Goal: Find specific page/section: Find specific page/section

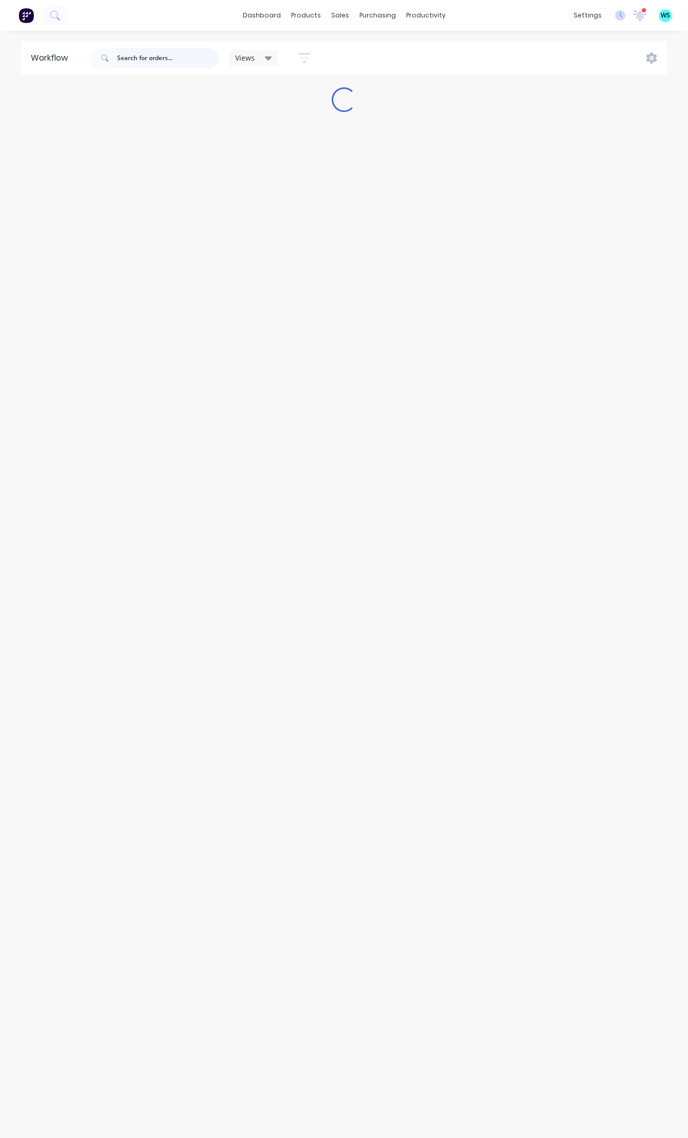
drag, startPoint x: 146, startPoint y: 55, endPoint x: 160, endPoint y: 52, distance: 14.2
click at [145, 55] on input "text" at bounding box center [168, 58] width 102 height 21
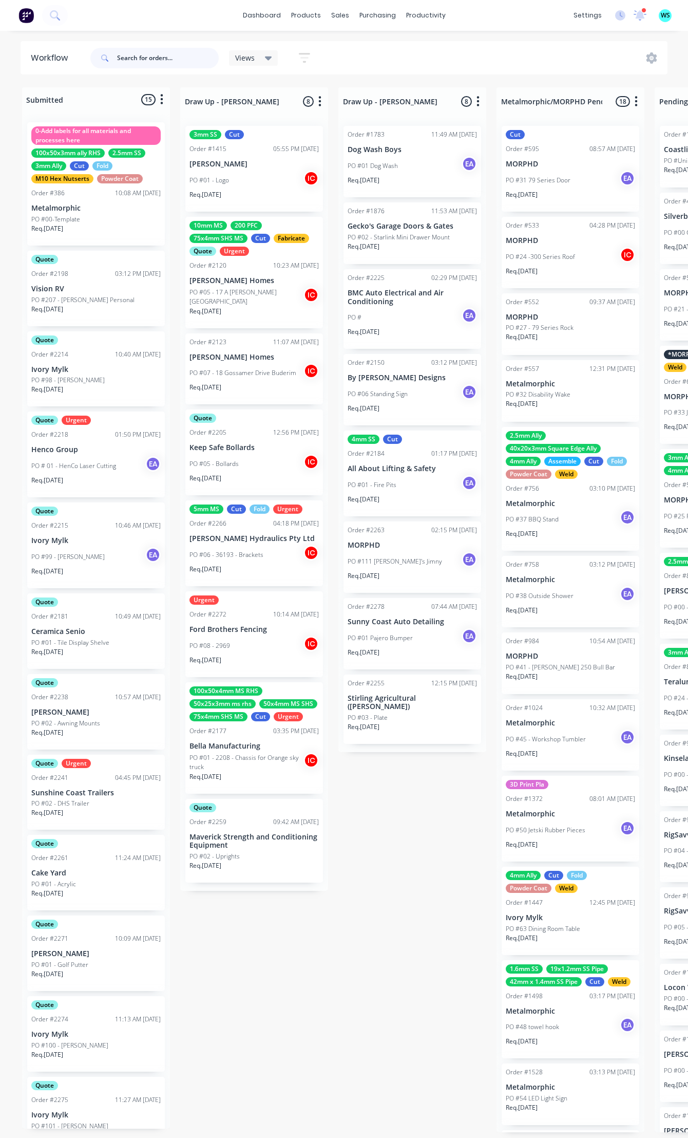
click at [160, 52] on input "text" at bounding box center [168, 58] width 102 height 21
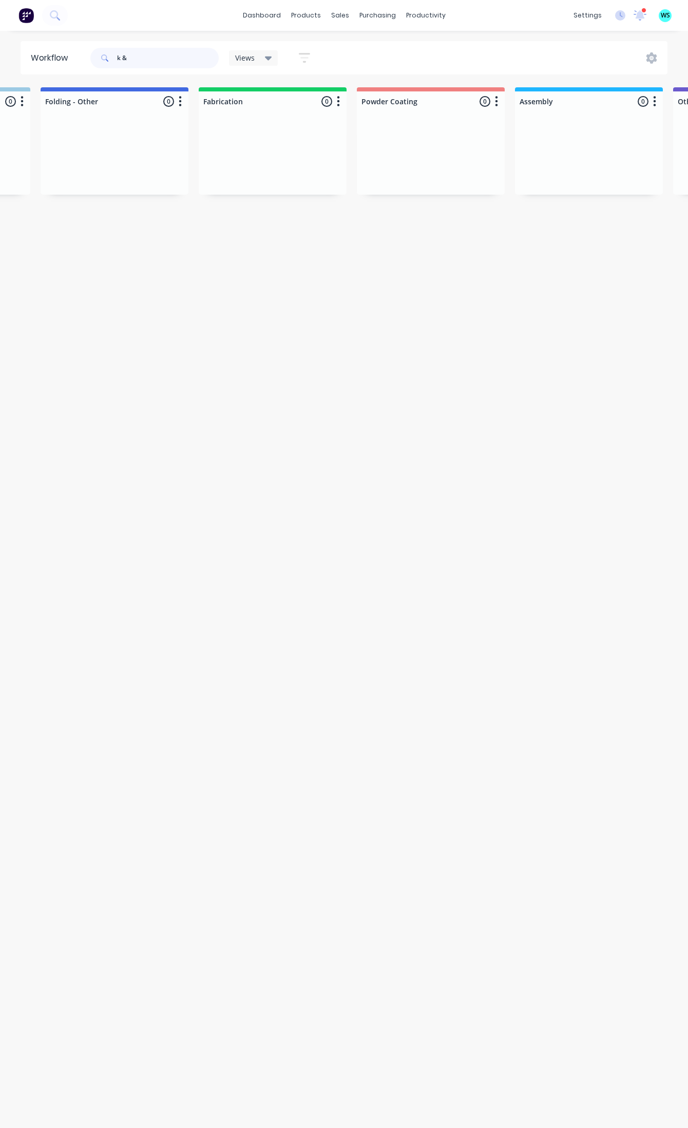
scroll to position [0, 2376]
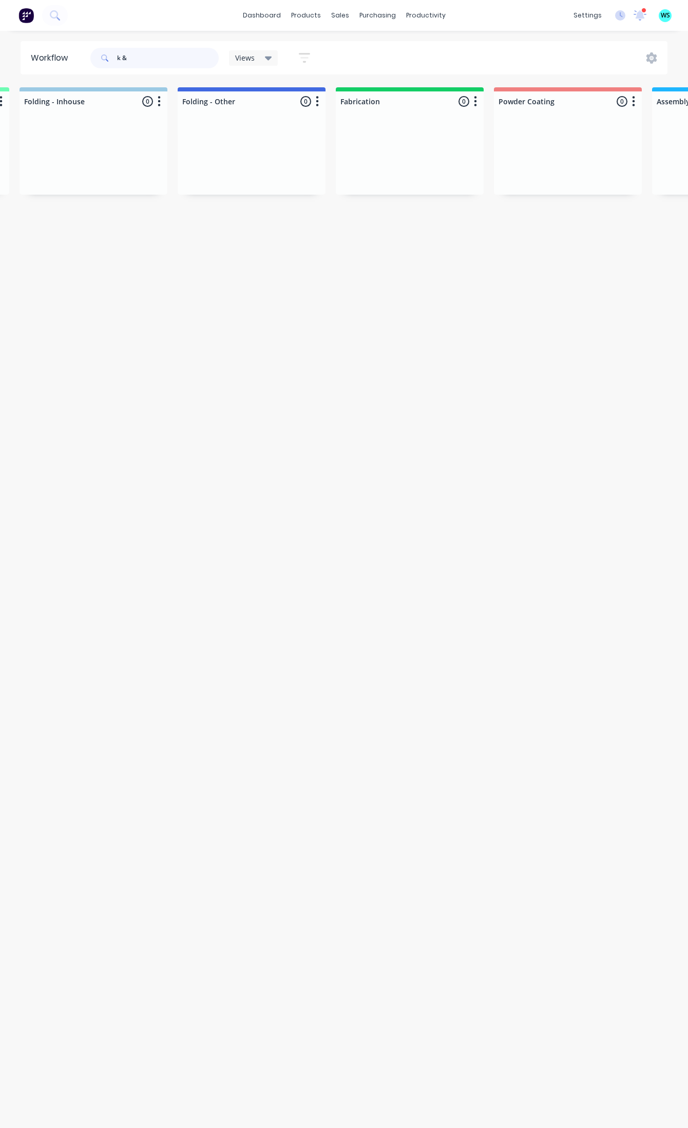
click at [163, 62] on input "k &" at bounding box center [168, 58] width 102 height 21
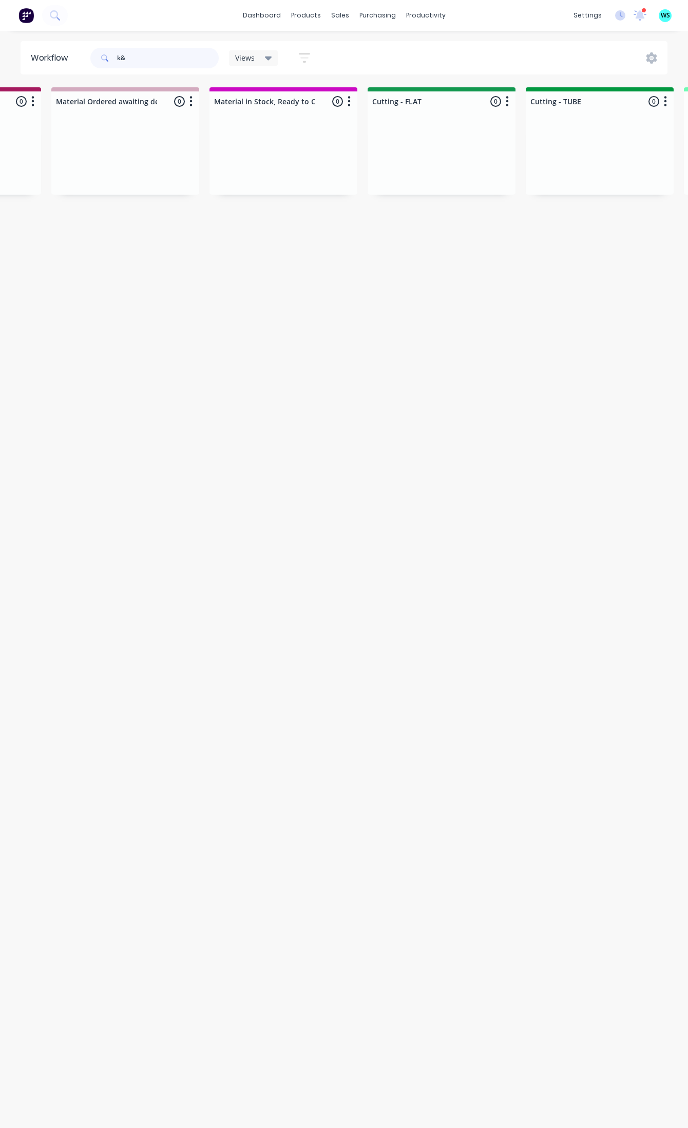
scroll to position [0, 1541]
drag, startPoint x: 140, startPoint y: 52, endPoint x: 105, endPoint y: 60, distance: 35.8
click at [105, 60] on div "k&" at bounding box center [154, 58] width 128 height 21
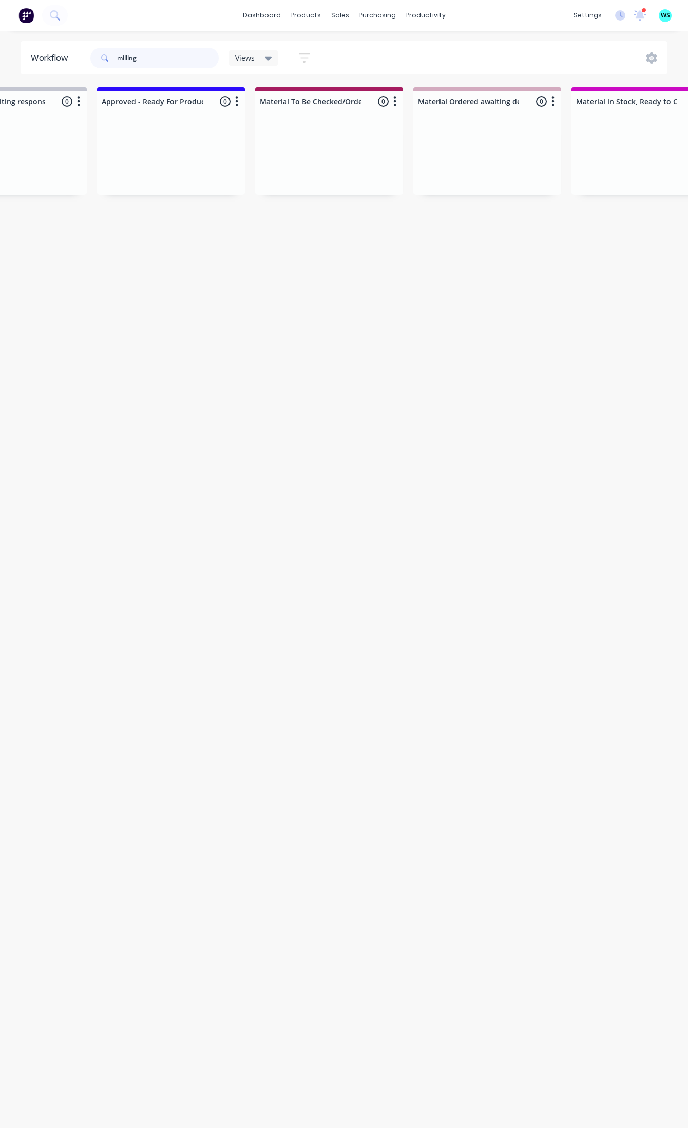
scroll to position [0, 1027]
type input "milling"
click at [641, 17] on icon at bounding box center [640, 14] width 9 height 8
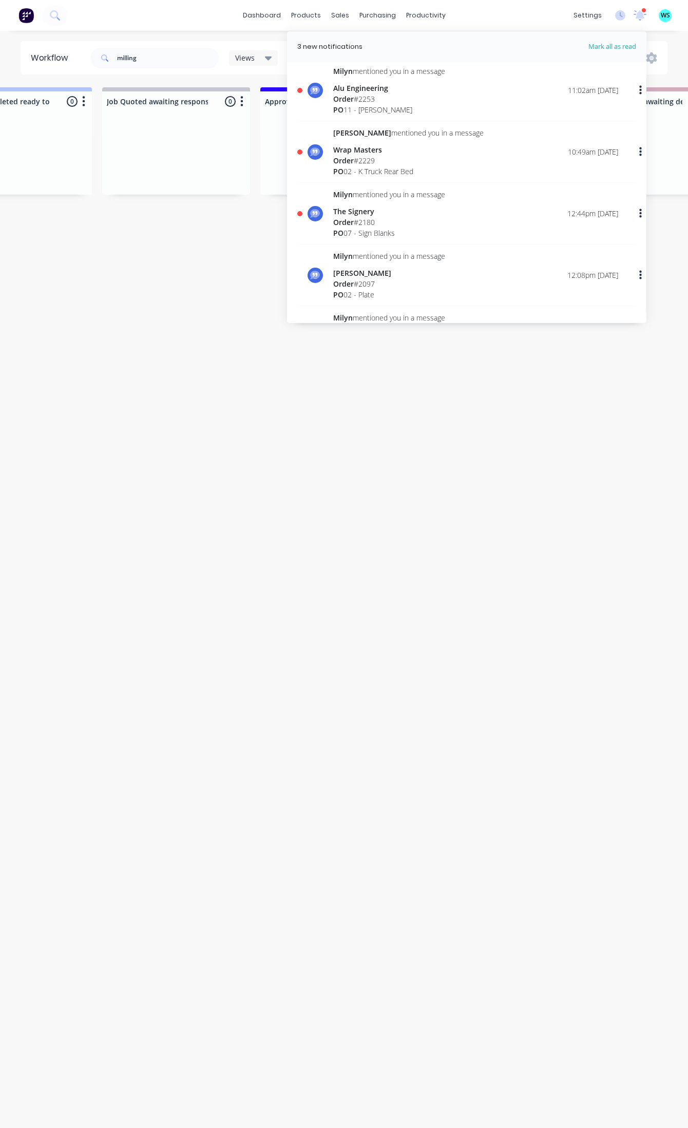
scroll to position [0, 0]
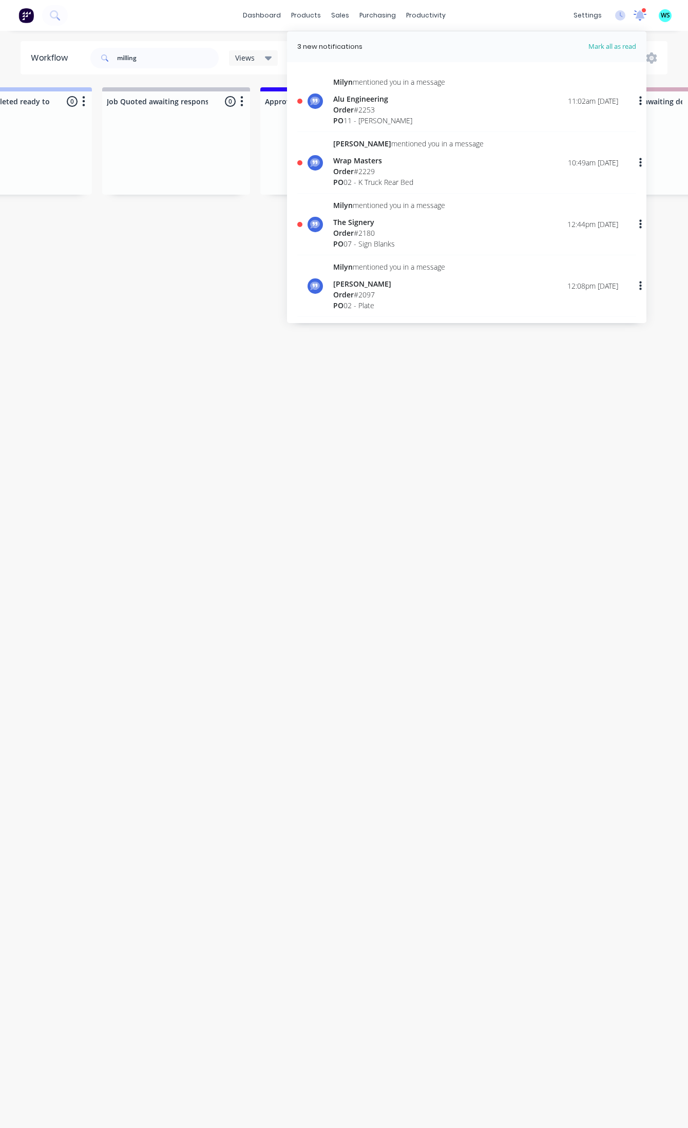
click at [647, 11] on div "settings 3 new notifications [PERSON_NAME] all as read [PERSON_NAME] mentioned …" at bounding box center [629, 15] width 120 height 15
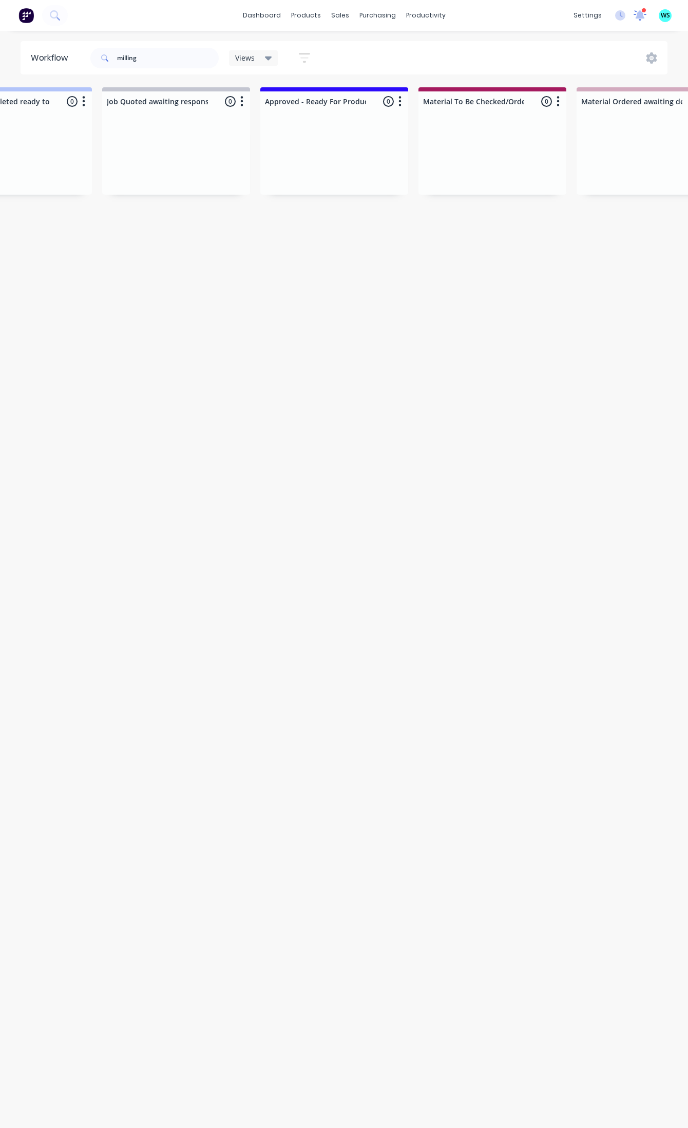
click at [641, 15] on icon at bounding box center [640, 14] width 9 height 8
click at [168, 60] on input "milling" at bounding box center [168, 58] width 102 height 21
click at [342, 18] on div "sales" at bounding box center [340, 15] width 28 height 15
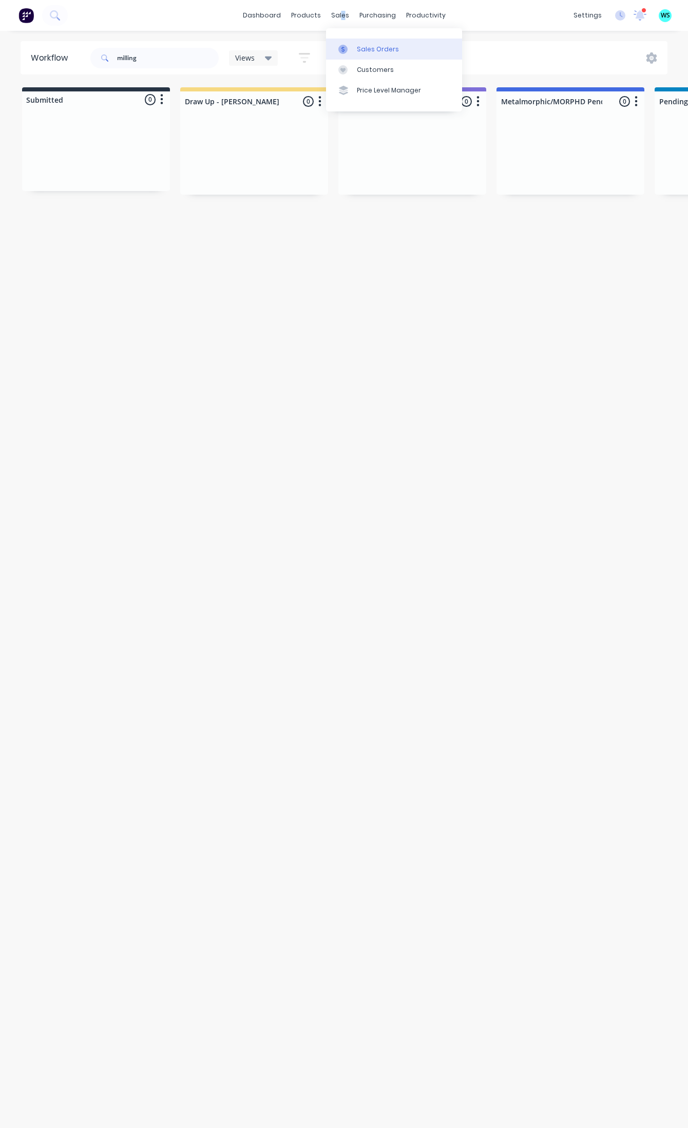
click at [373, 49] on div "Sales Orders" at bounding box center [378, 49] width 42 height 9
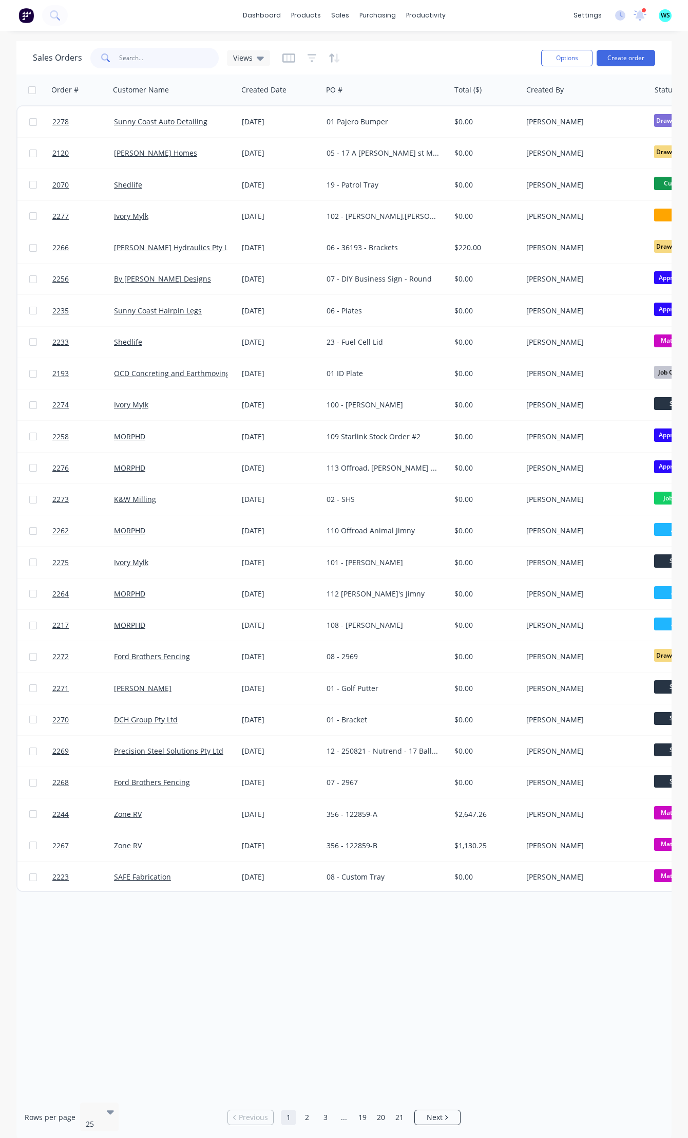
click at [147, 55] on input "text" at bounding box center [169, 58] width 100 height 21
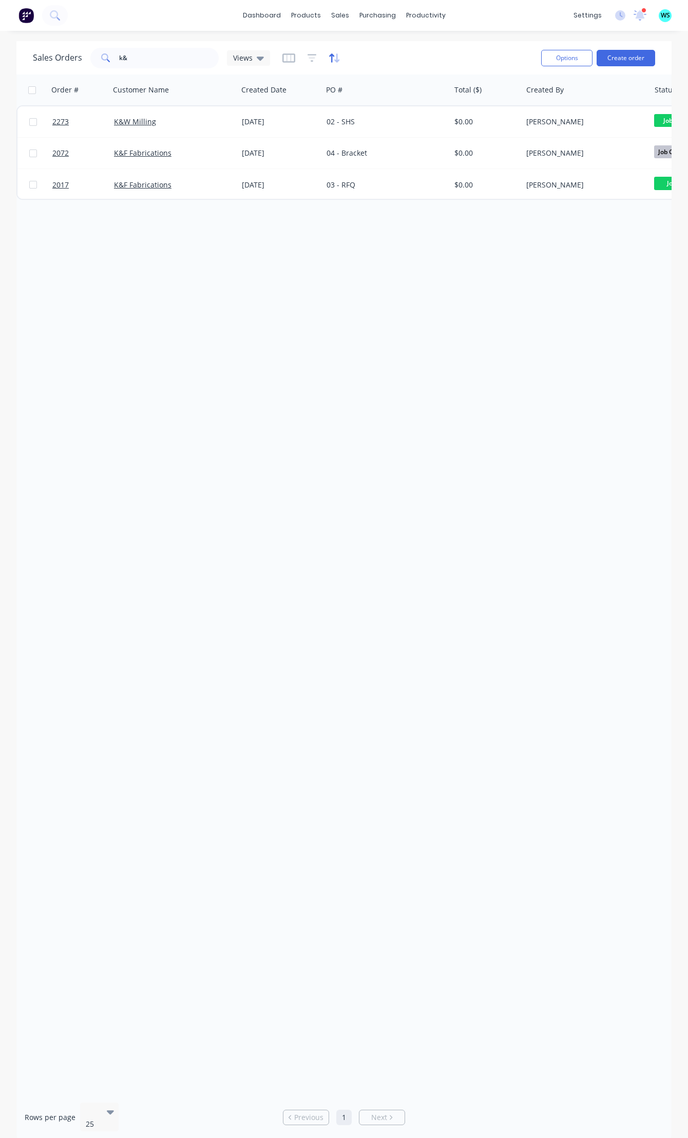
click at [331, 57] on icon "button" at bounding box center [335, 58] width 12 height 10
click at [319, 58] on div at bounding box center [312, 58] width 58 height 16
click at [314, 60] on icon "button" at bounding box center [312, 58] width 9 height 10
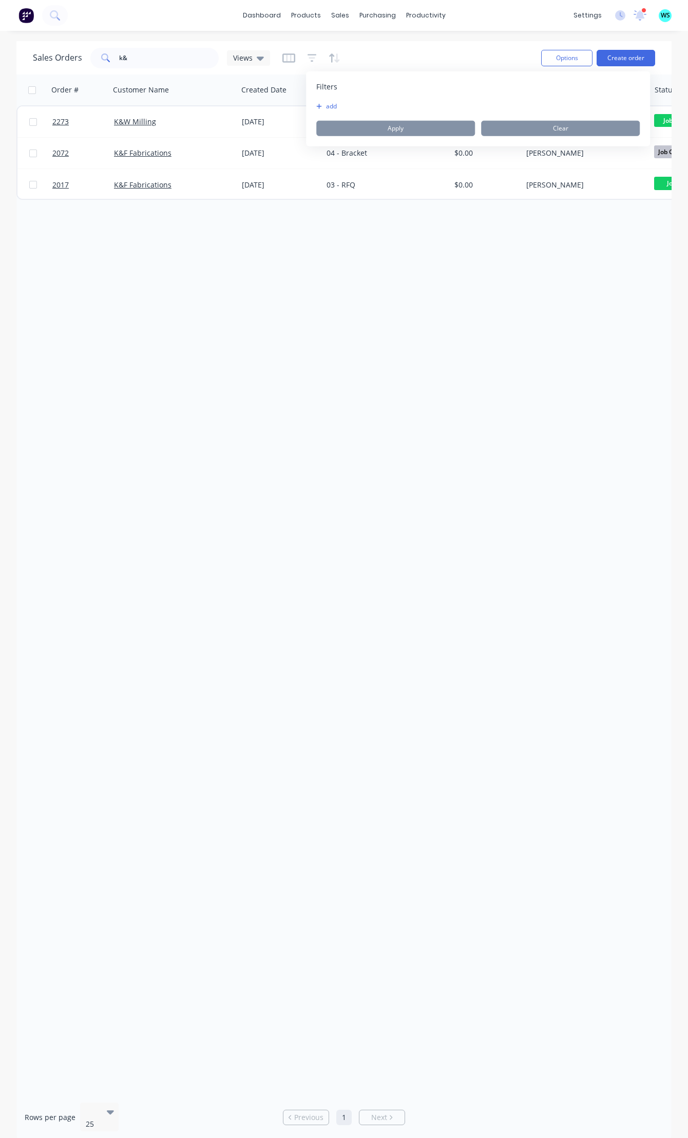
click at [319, 109] on icon "button" at bounding box center [319, 106] width 6 height 6
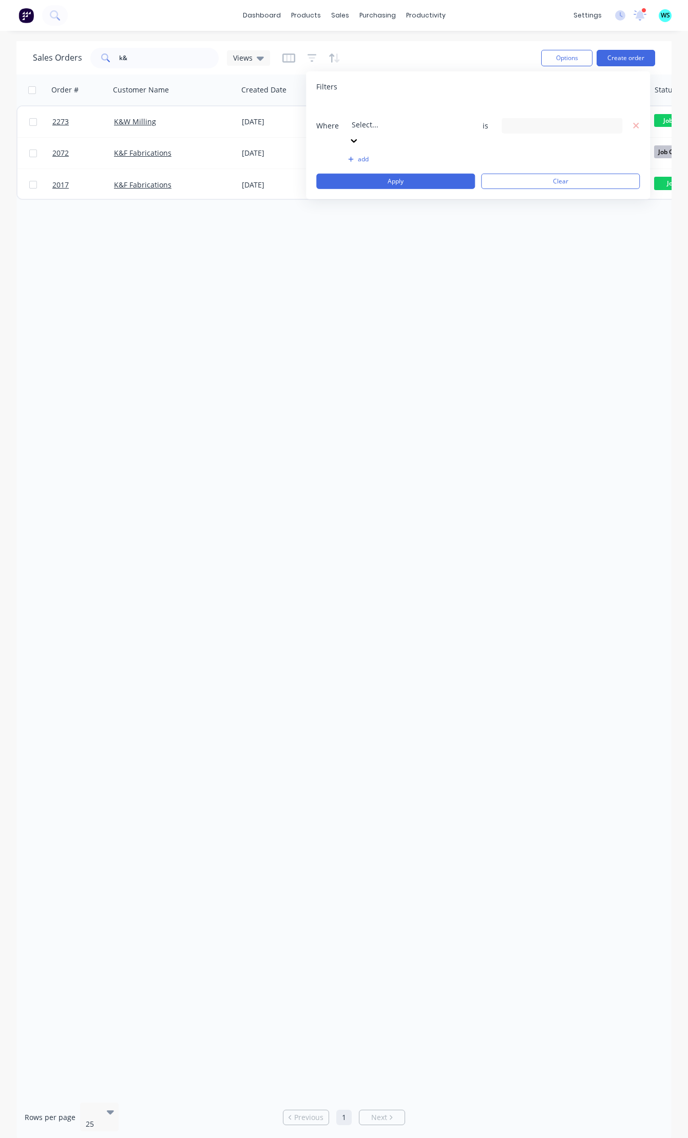
click at [369, 116] on div at bounding box center [426, 110] width 148 height 13
drag, startPoint x: 383, startPoint y: 271, endPoint x: 398, endPoint y: 245, distance: 30.1
click at [526, 120] on div "29 Status selected" at bounding box center [554, 125] width 93 height 11
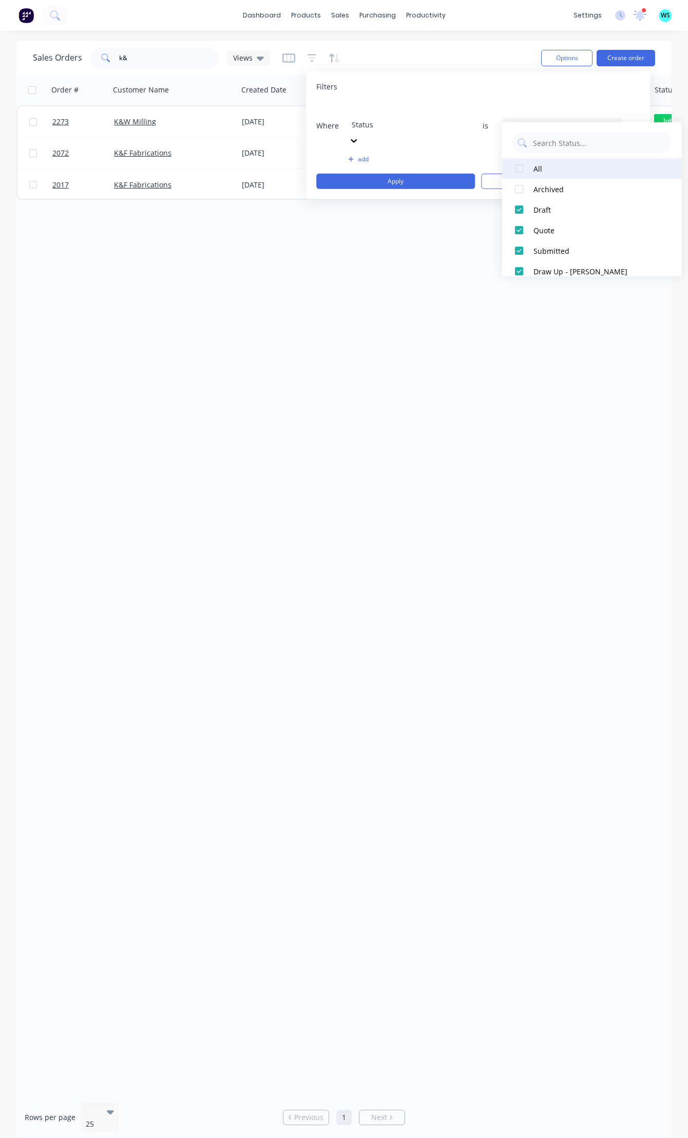
click at [516, 168] on div at bounding box center [519, 168] width 21 height 21
click at [414, 174] on button "Apply" at bounding box center [395, 181] width 159 height 15
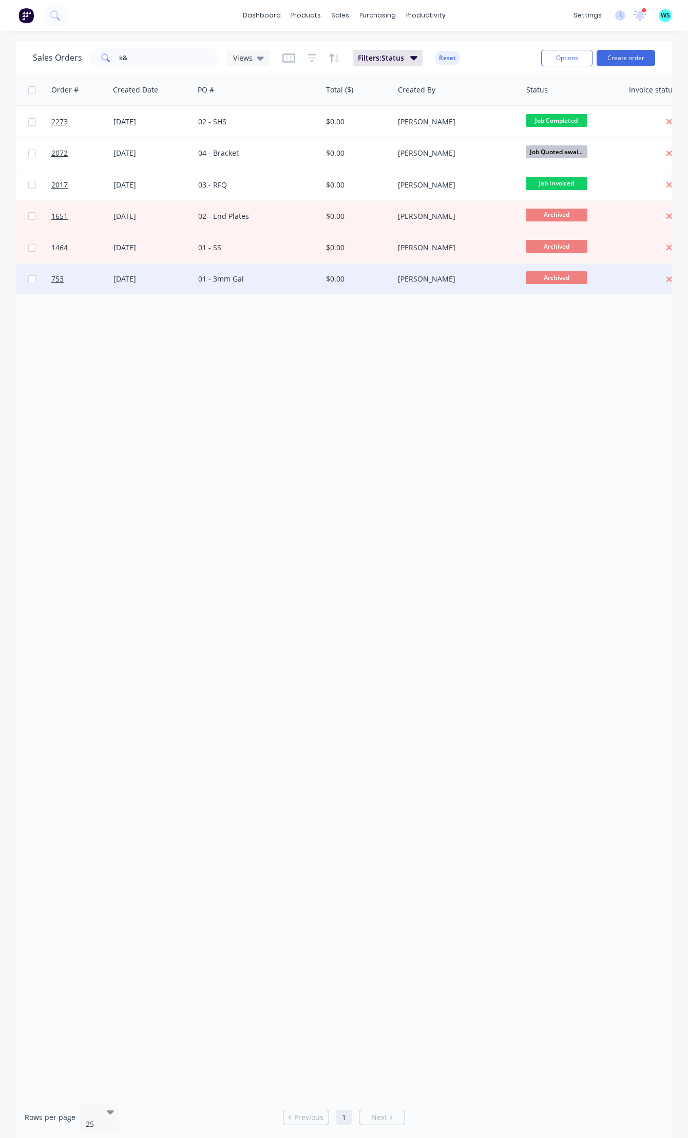
scroll to position [0, 0]
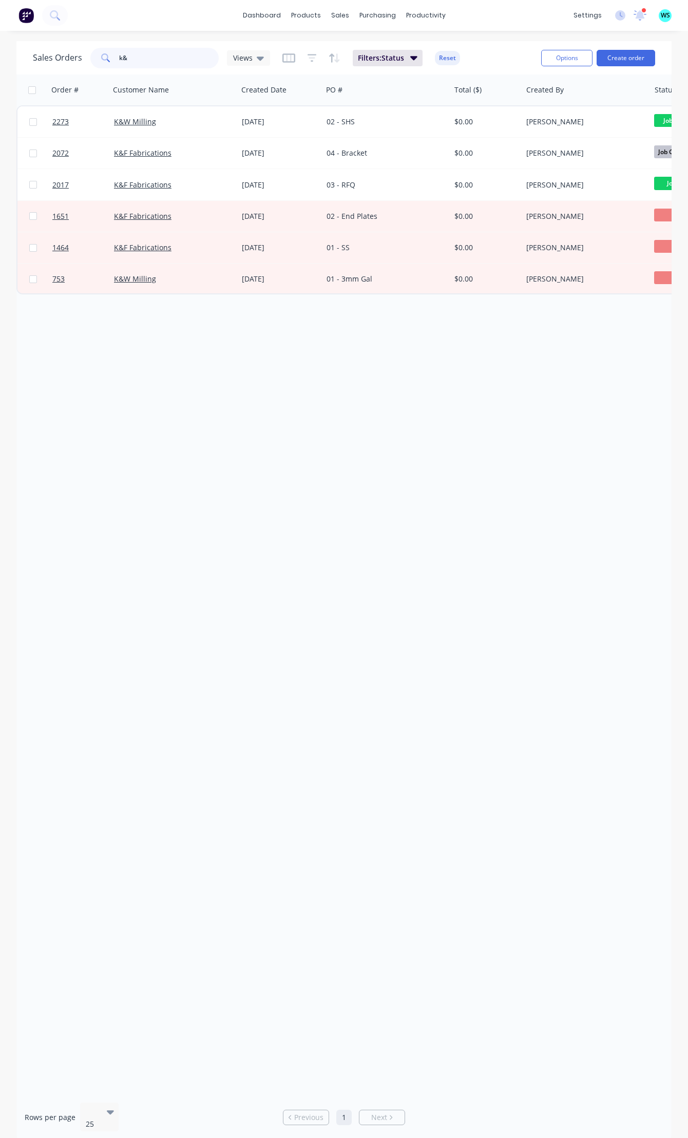
drag, startPoint x: 136, startPoint y: 55, endPoint x: 92, endPoint y: 55, distance: 43.7
click at [92, 55] on div "k&" at bounding box center [154, 58] width 128 height 21
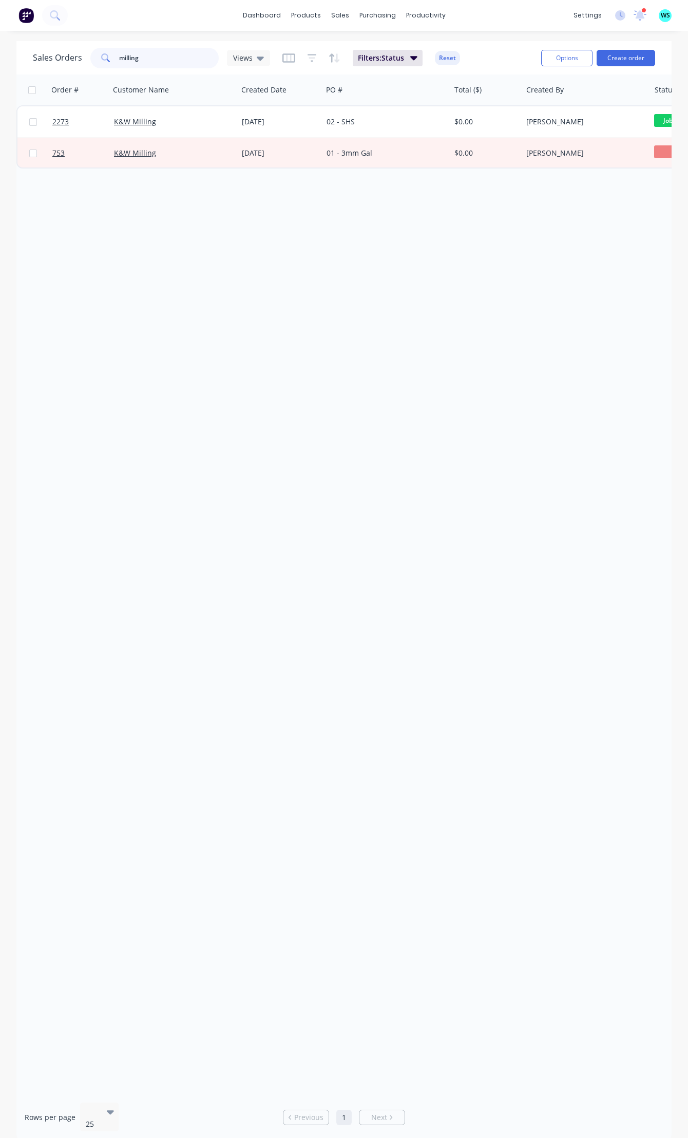
click at [133, 61] on input "milling" at bounding box center [169, 58] width 100 height 21
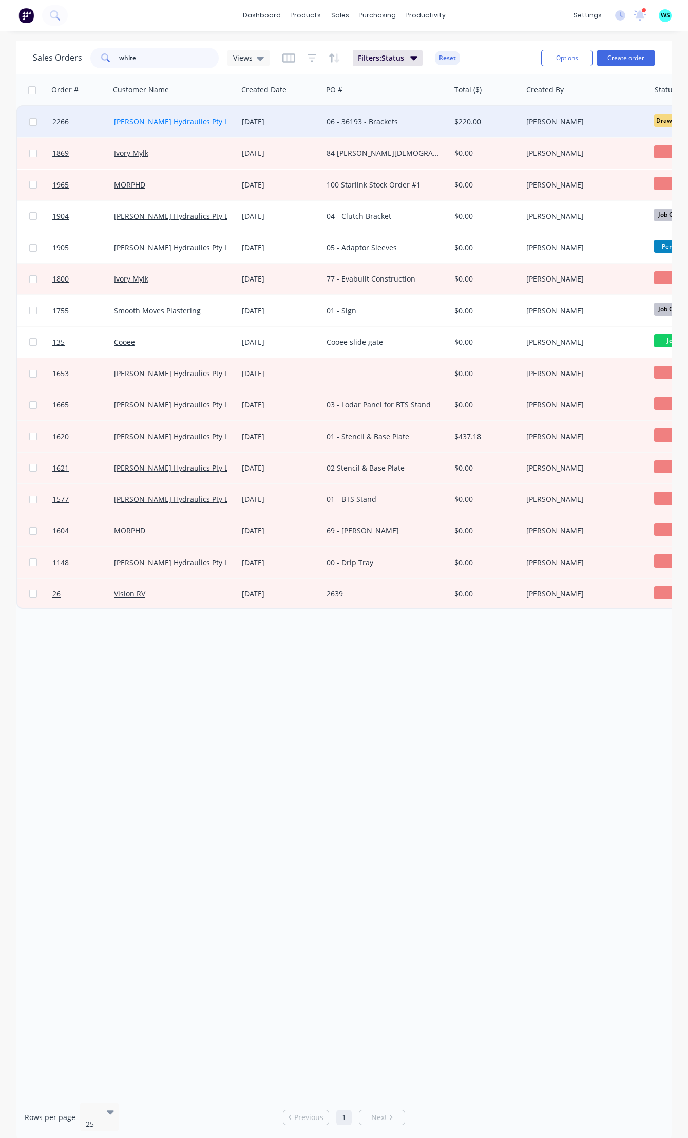
type input "white"
click at [193, 122] on link "[PERSON_NAME] Hydraulics Pty Ltd" at bounding box center [174, 122] width 121 height 10
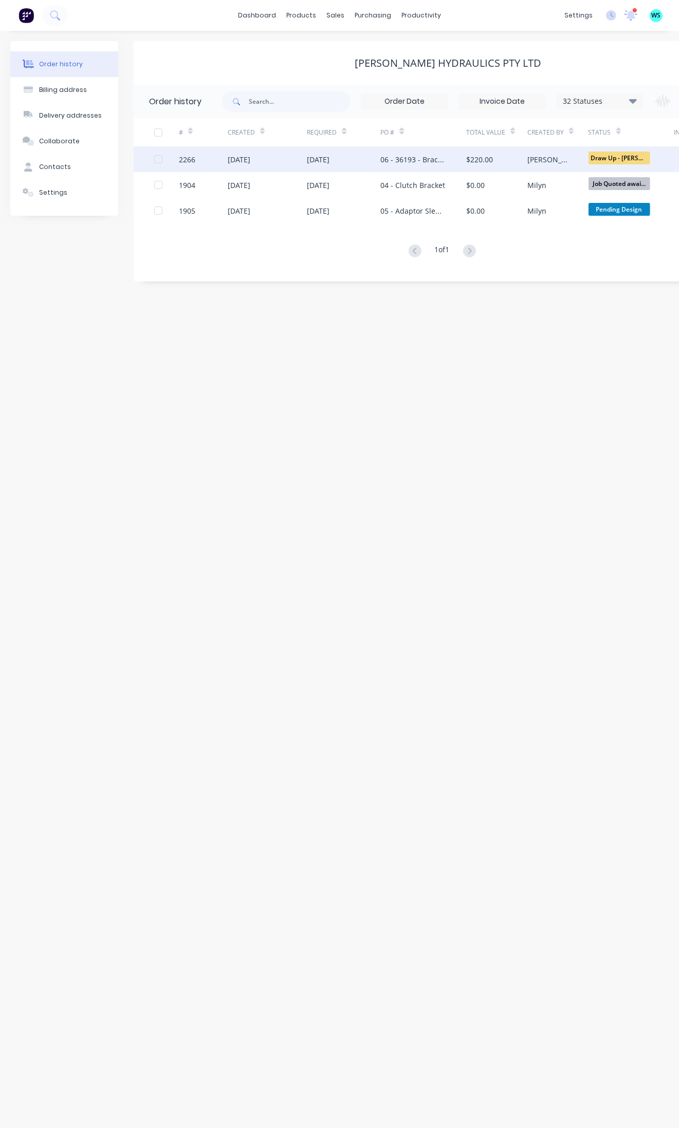
click at [406, 157] on div "06 - 36193 - Brackets" at bounding box center [412, 159] width 65 height 11
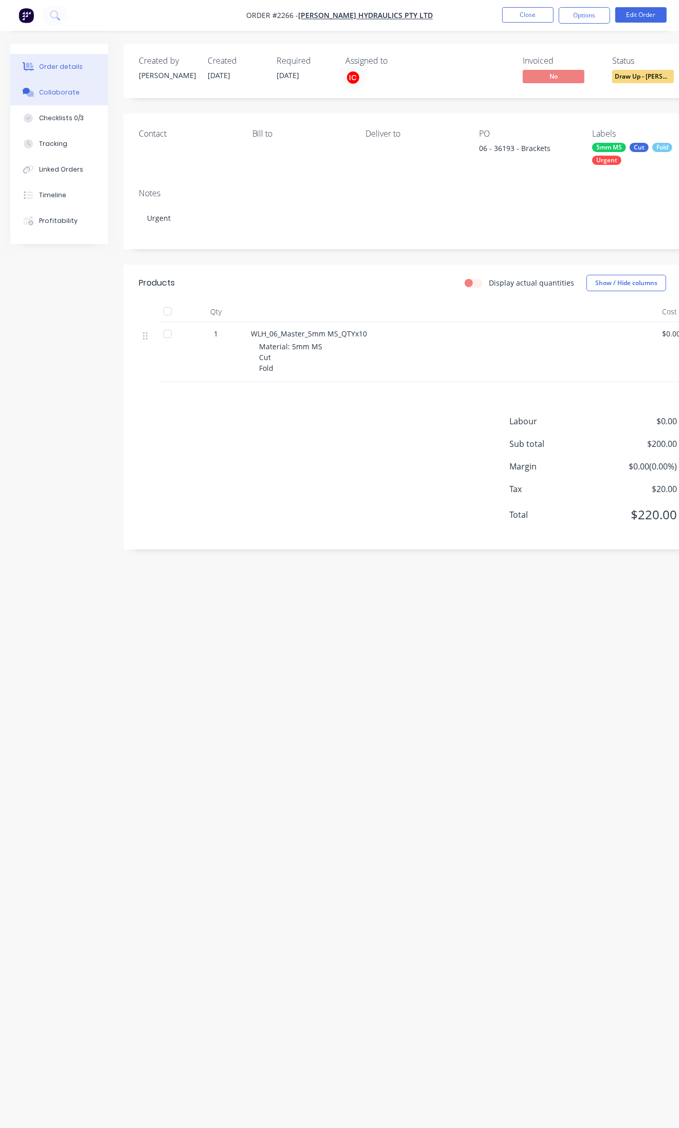
click at [54, 93] on div "Collaborate" at bounding box center [59, 92] width 41 height 9
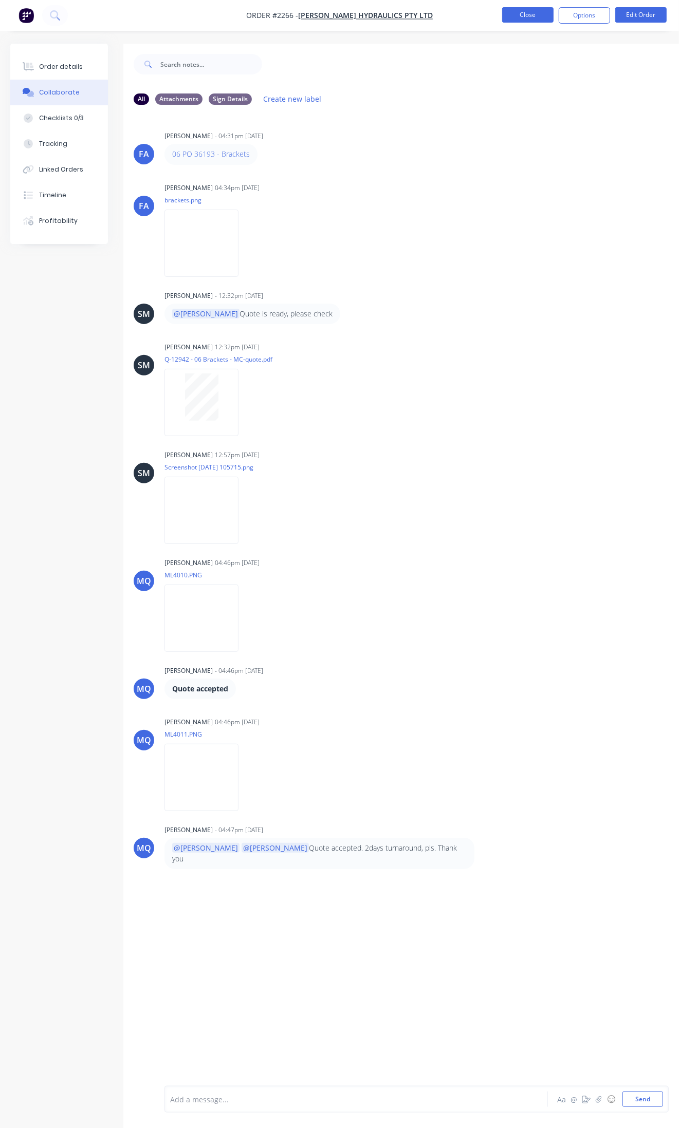
click at [530, 16] on button "Close" at bounding box center [527, 14] width 51 height 15
